Goal: Task Accomplishment & Management: Use online tool/utility

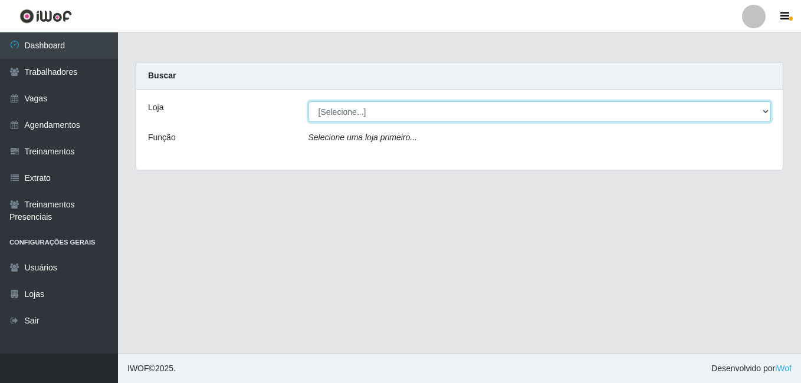
click at [759, 110] on select "[Selecione...] [PERSON_NAME]" at bounding box center [539, 111] width 463 height 21
select select "430"
click at [308, 101] on select "[Selecione...] [PERSON_NAME]" at bounding box center [539, 111] width 463 height 21
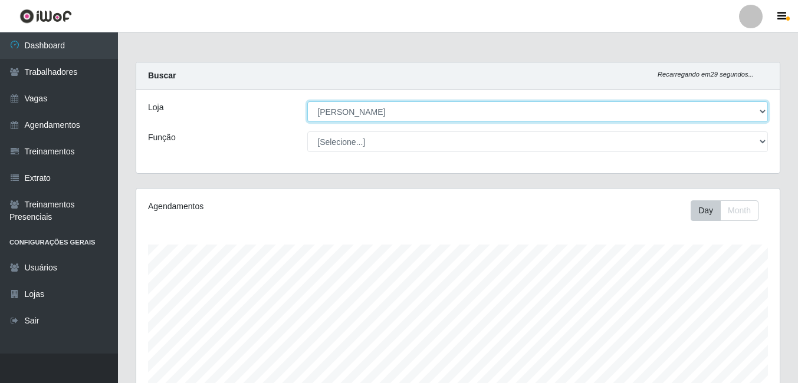
scroll to position [245, 643]
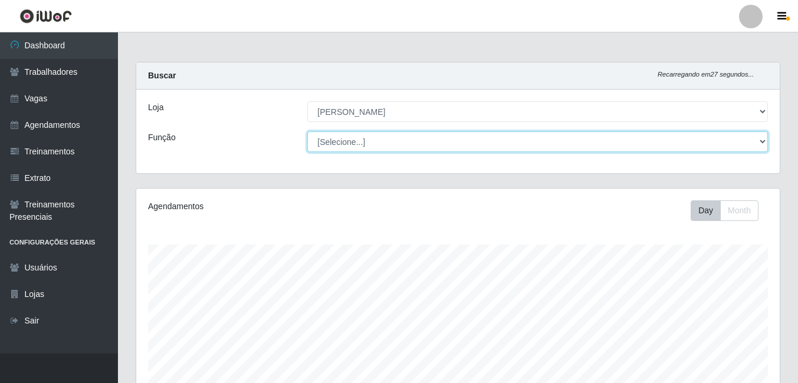
click at [753, 141] on select "[Selecione...] Auxiliar de Estacionamento Auxiliar de Estacionamento + Auxiliar…" at bounding box center [537, 141] width 460 height 21
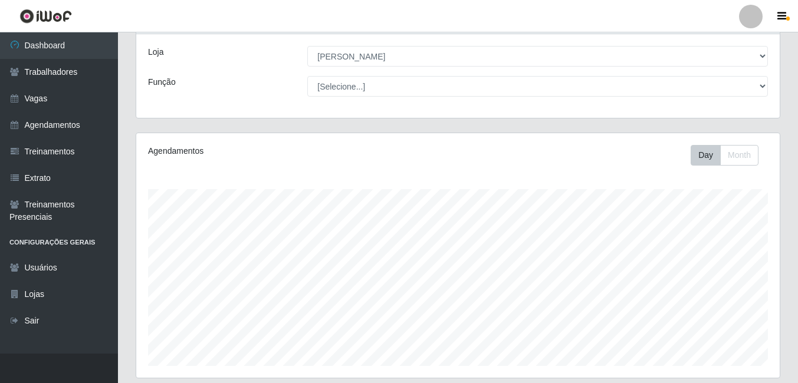
scroll to position [0, 0]
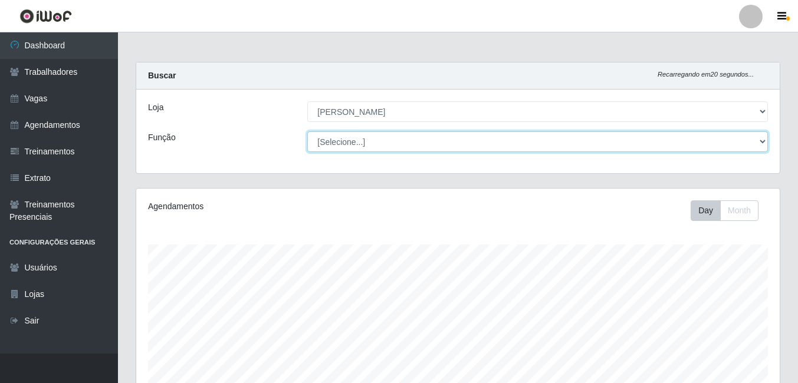
click at [751, 140] on select "[Selecione...] Auxiliar de Estacionamento Auxiliar de Estacionamento + Auxiliar…" at bounding box center [537, 141] width 460 height 21
select select "1"
click at [307, 131] on select "[Selecione...] Auxiliar de Estacionamento Auxiliar de Estacionamento + Auxiliar…" at bounding box center [537, 141] width 460 height 21
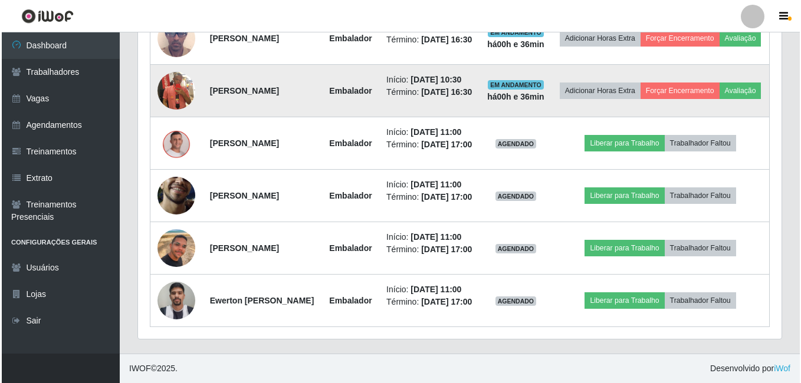
scroll to position [619, 0]
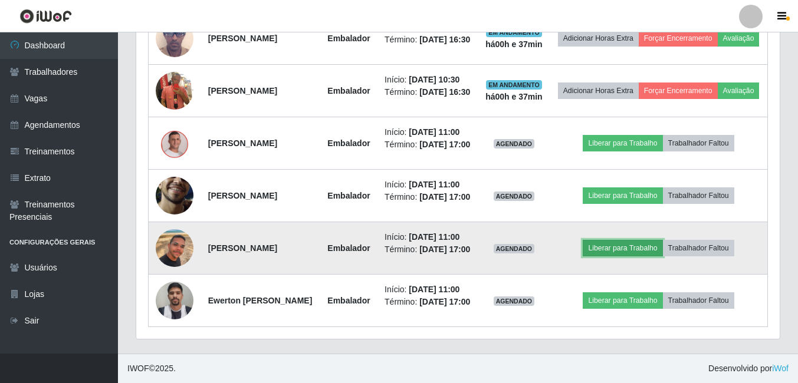
click at [626, 240] on button "Liberar para Trabalho" at bounding box center [622, 248] width 80 height 17
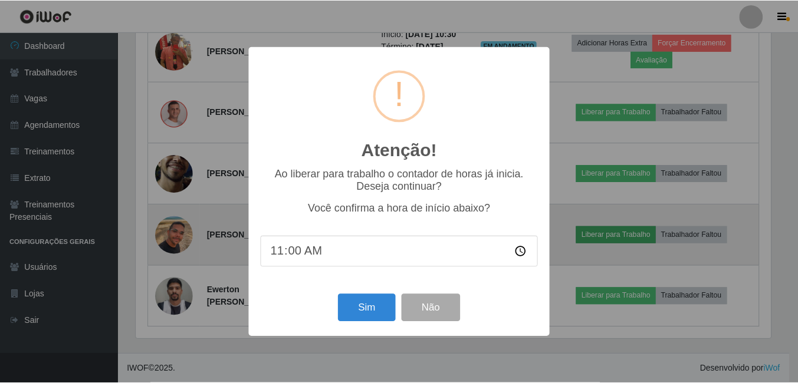
scroll to position [245, 637]
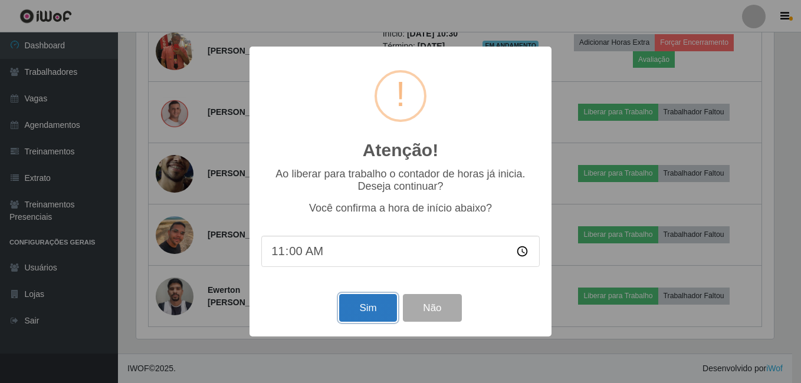
click at [374, 312] on button "Sim" at bounding box center [367, 308] width 57 height 28
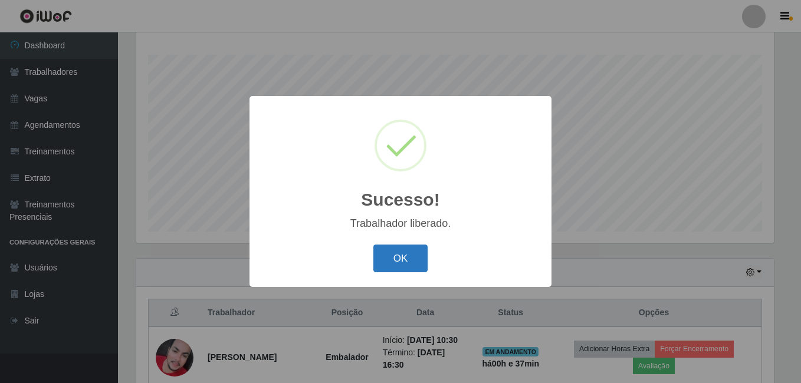
click at [396, 252] on button "OK" at bounding box center [400, 259] width 55 height 28
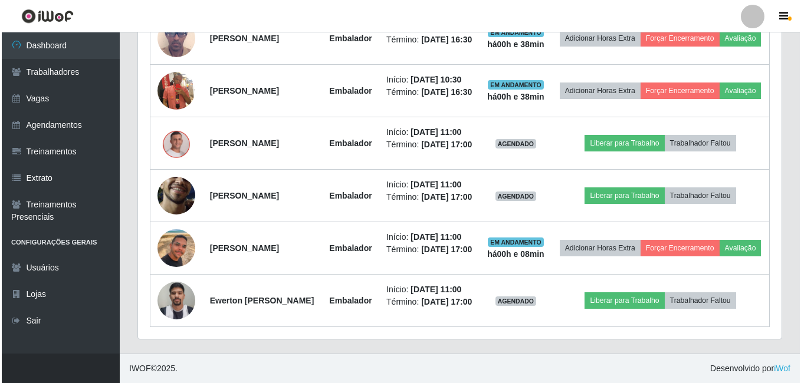
scroll to position [619, 0]
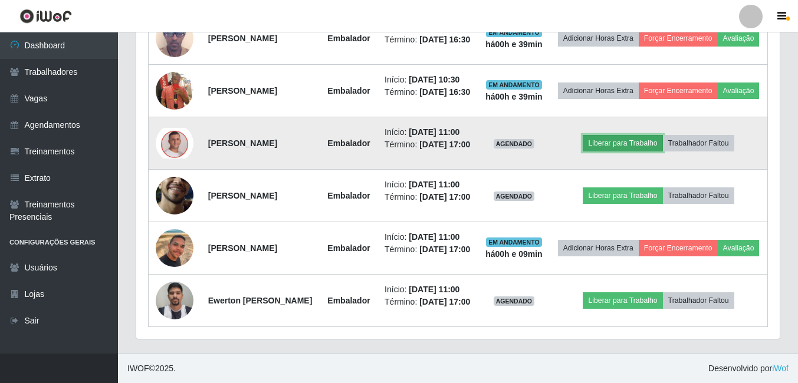
click at [626, 135] on button "Liberar para Trabalho" at bounding box center [622, 143] width 80 height 17
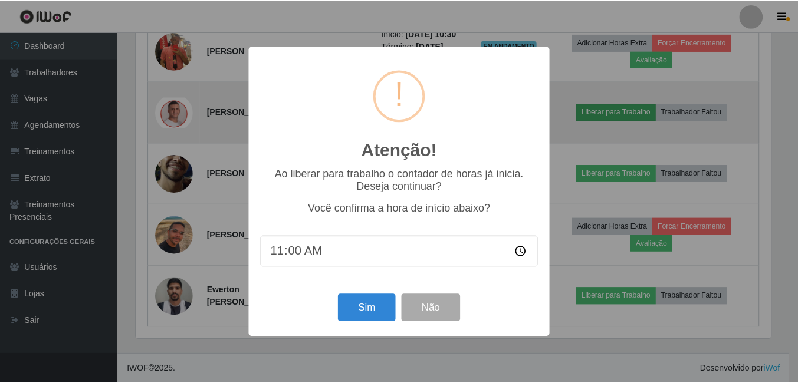
scroll to position [245, 637]
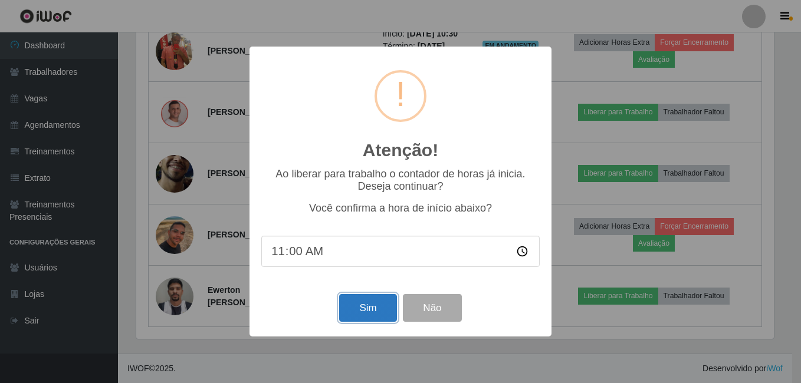
click at [370, 304] on button "Sim" at bounding box center [367, 308] width 57 height 28
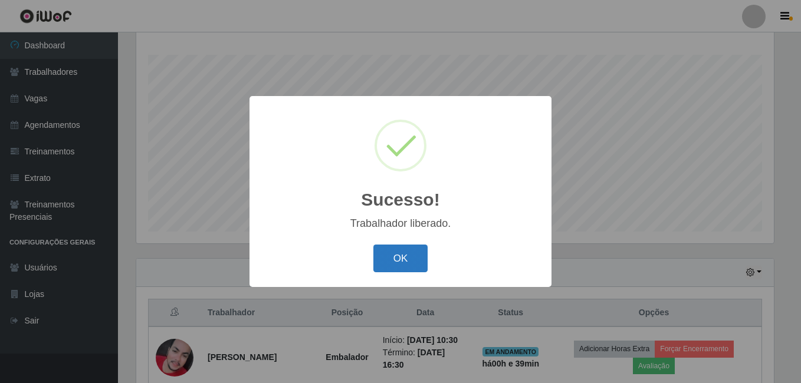
click at [401, 262] on button "OK" at bounding box center [400, 259] width 55 height 28
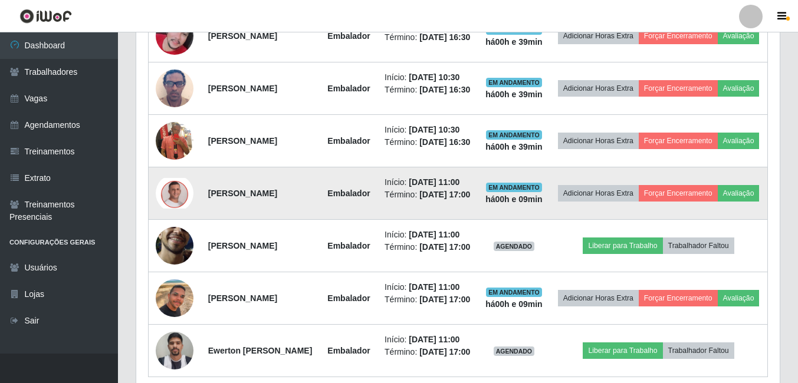
scroll to position [619, 0]
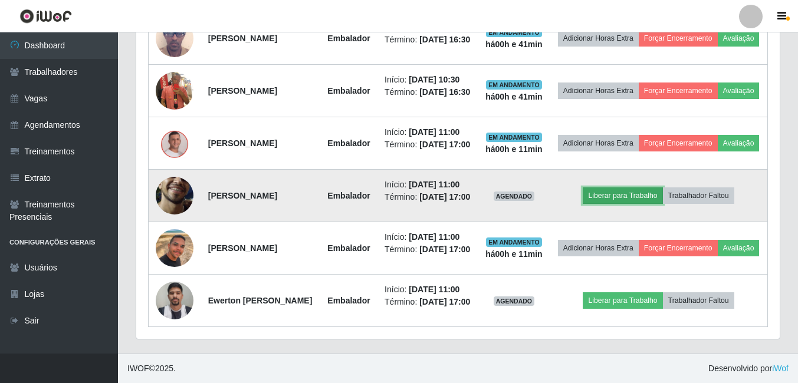
click at [637, 187] on button "Liberar para Trabalho" at bounding box center [622, 195] width 80 height 17
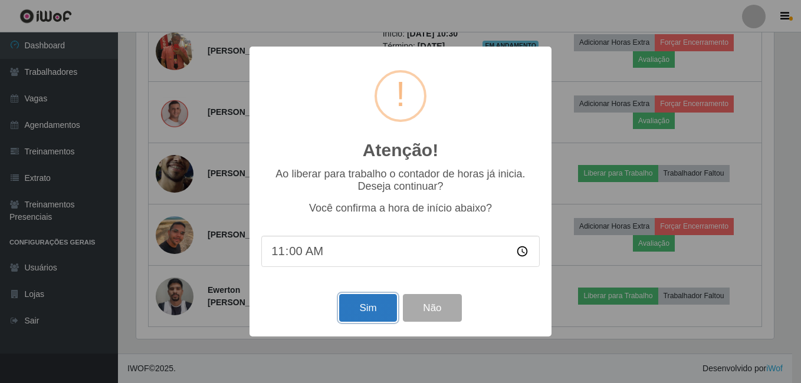
click at [376, 306] on button "Sim" at bounding box center [367, 308] width 57 height 28
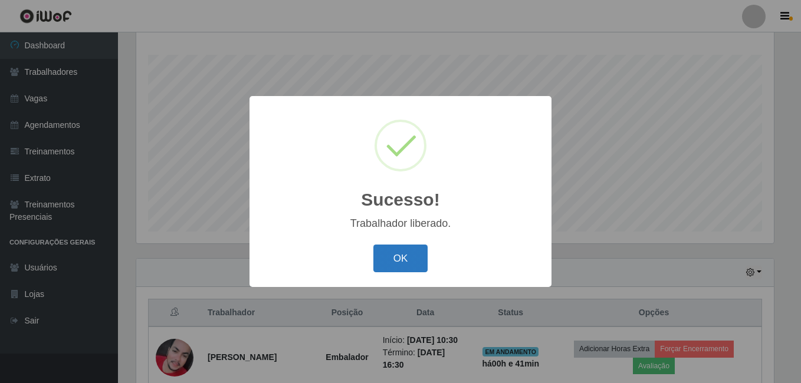
click at [400, 256] on button "OK" at bounding box center [400, 259] width 55 height 28
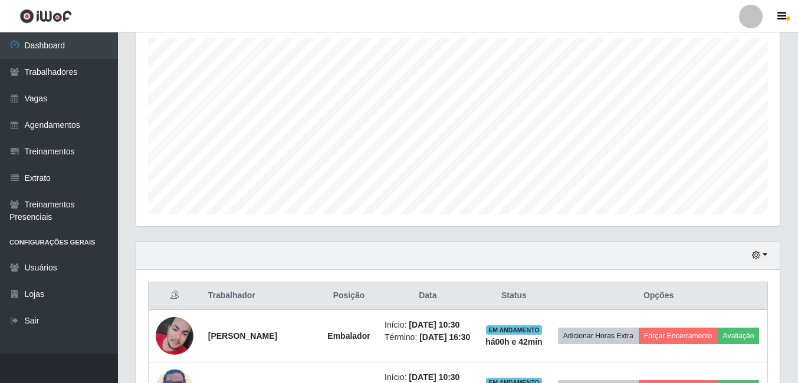
scroll to position [619, 0]
